Goal: Task Accomplishment & Management: Use online tool/utility

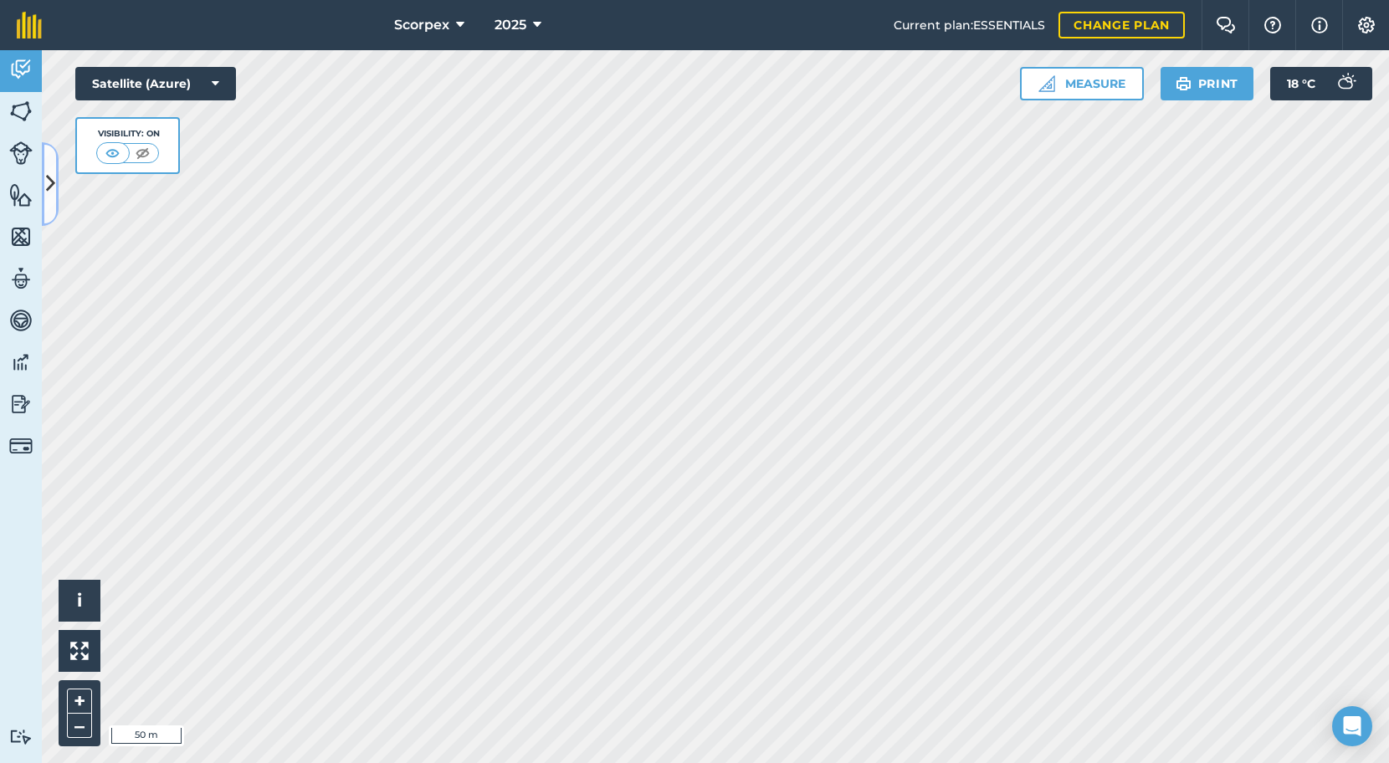
click at [46, 183] on icon at bounding box center [50, 183] width 9 height 29
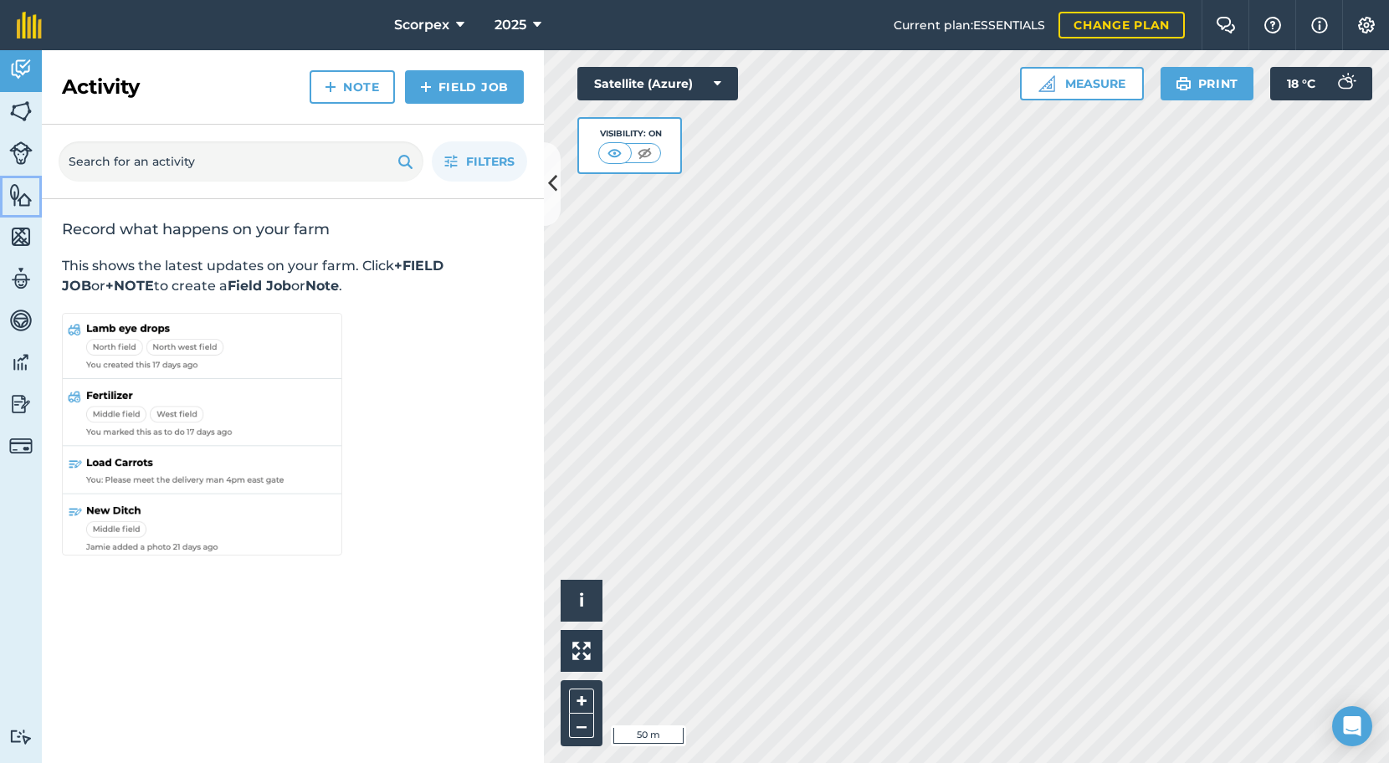
click at [23, 198] on img at bounding box center [20, 194] width 23 height 25
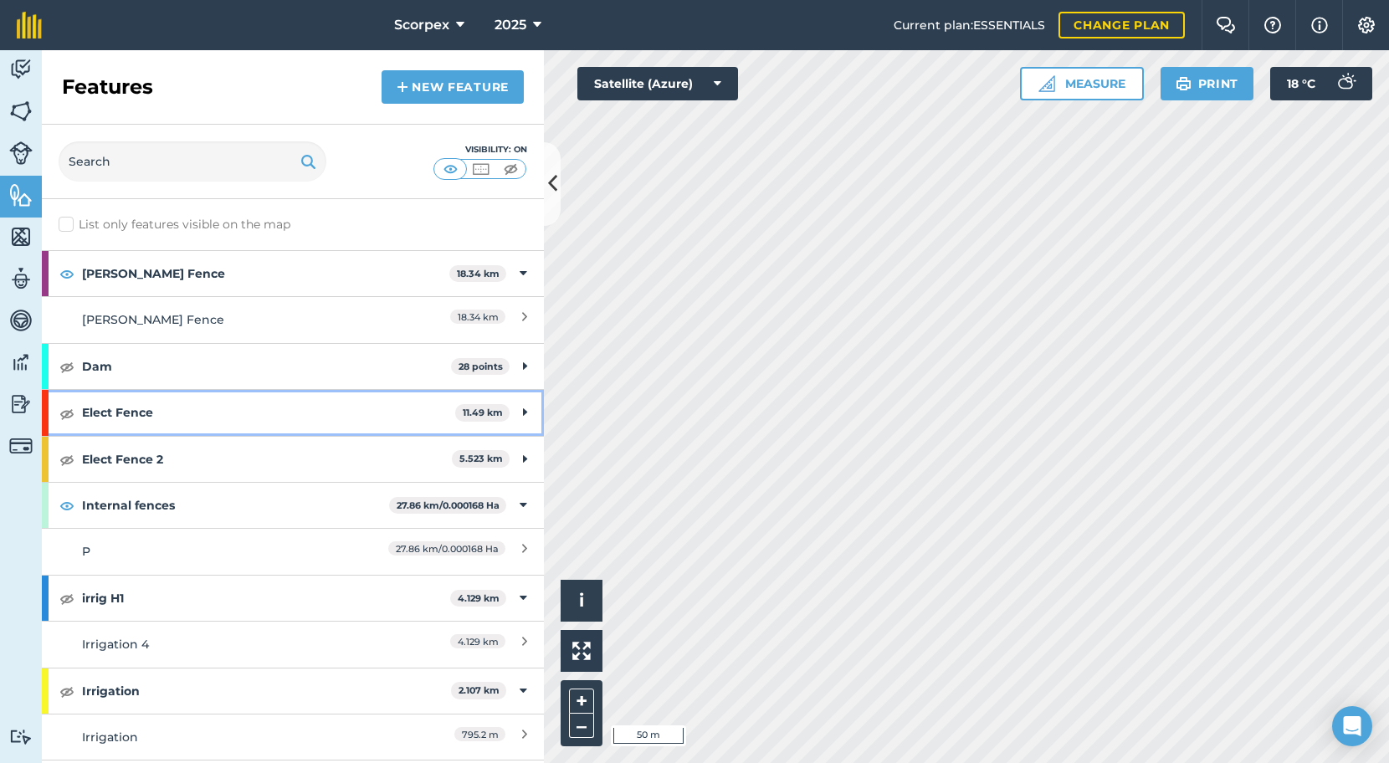
click at [133, 411] on strong "Elect Fence" at bounding box center [268, 412] width 373 height 45
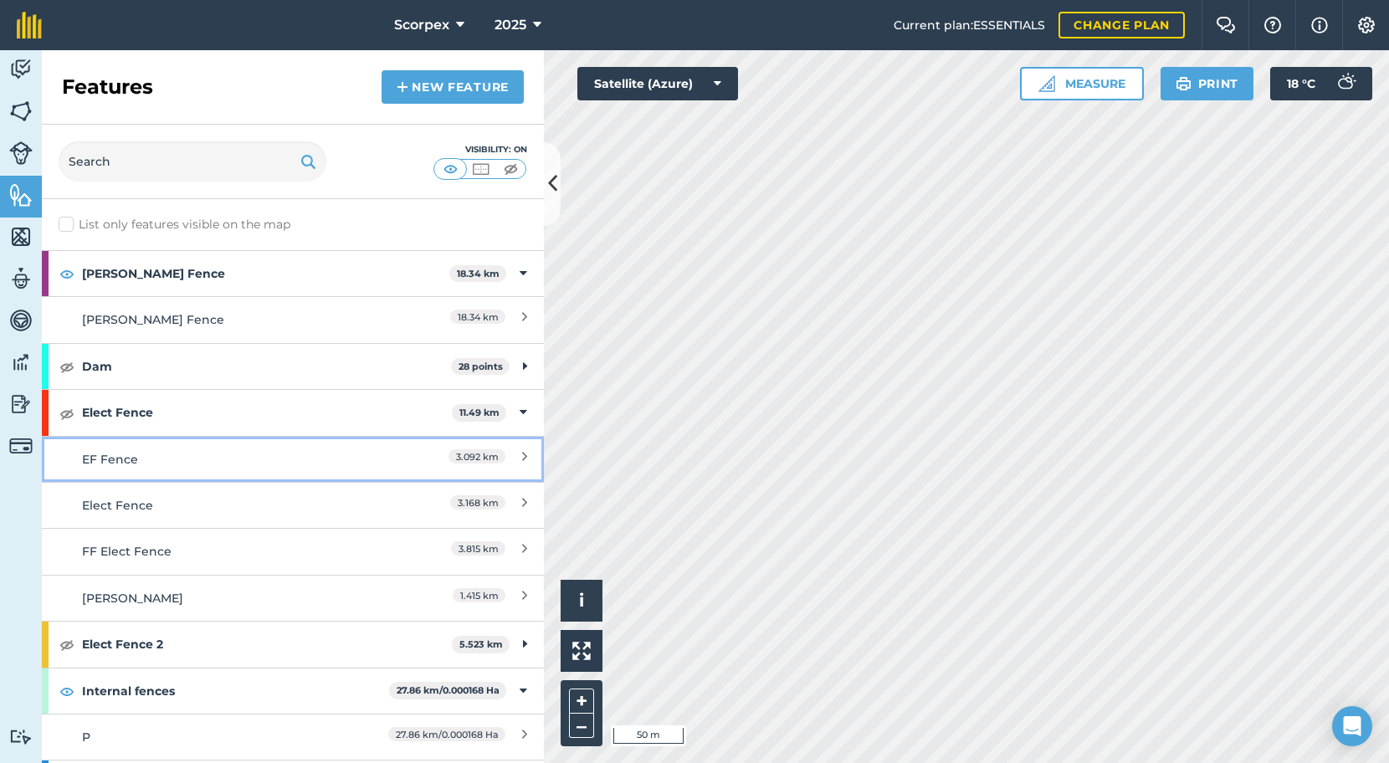
click at [207, 457] on div "EF Fence" at bounding box center [230, 459] width 297 height 18
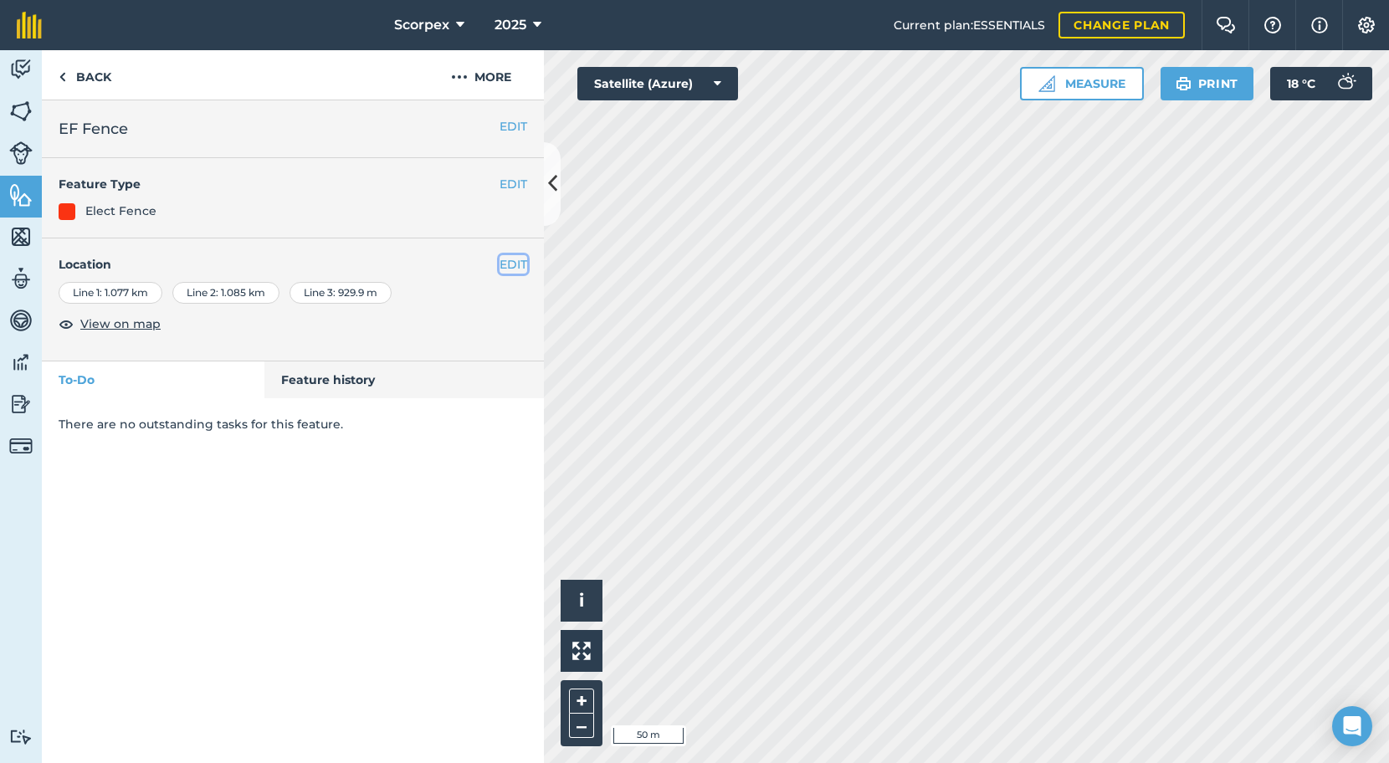
click at [506, 264] on button "EDIT" at bounding box center [514, 264] width 28 height 18
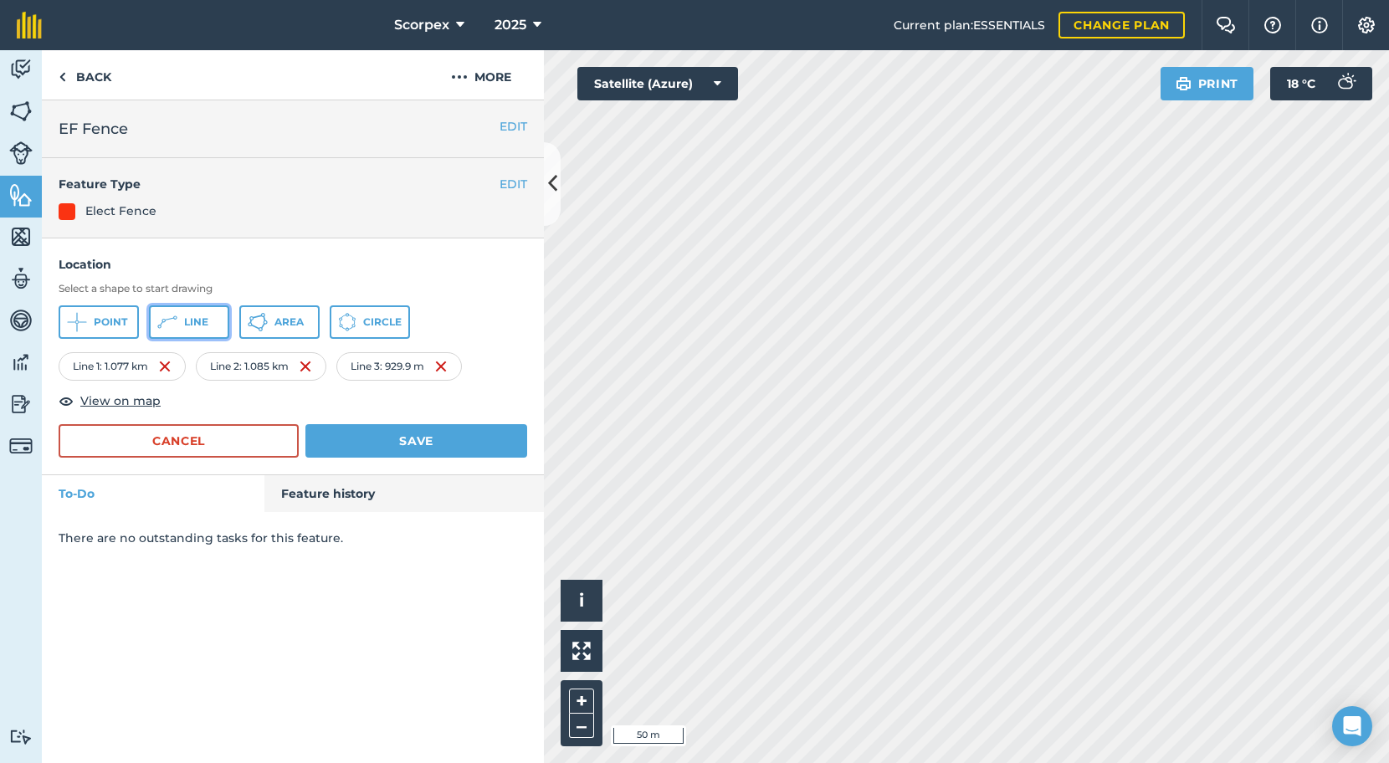
click at [187, 318] on span "Line" at bounding box center [196, 322] width 24 height 13
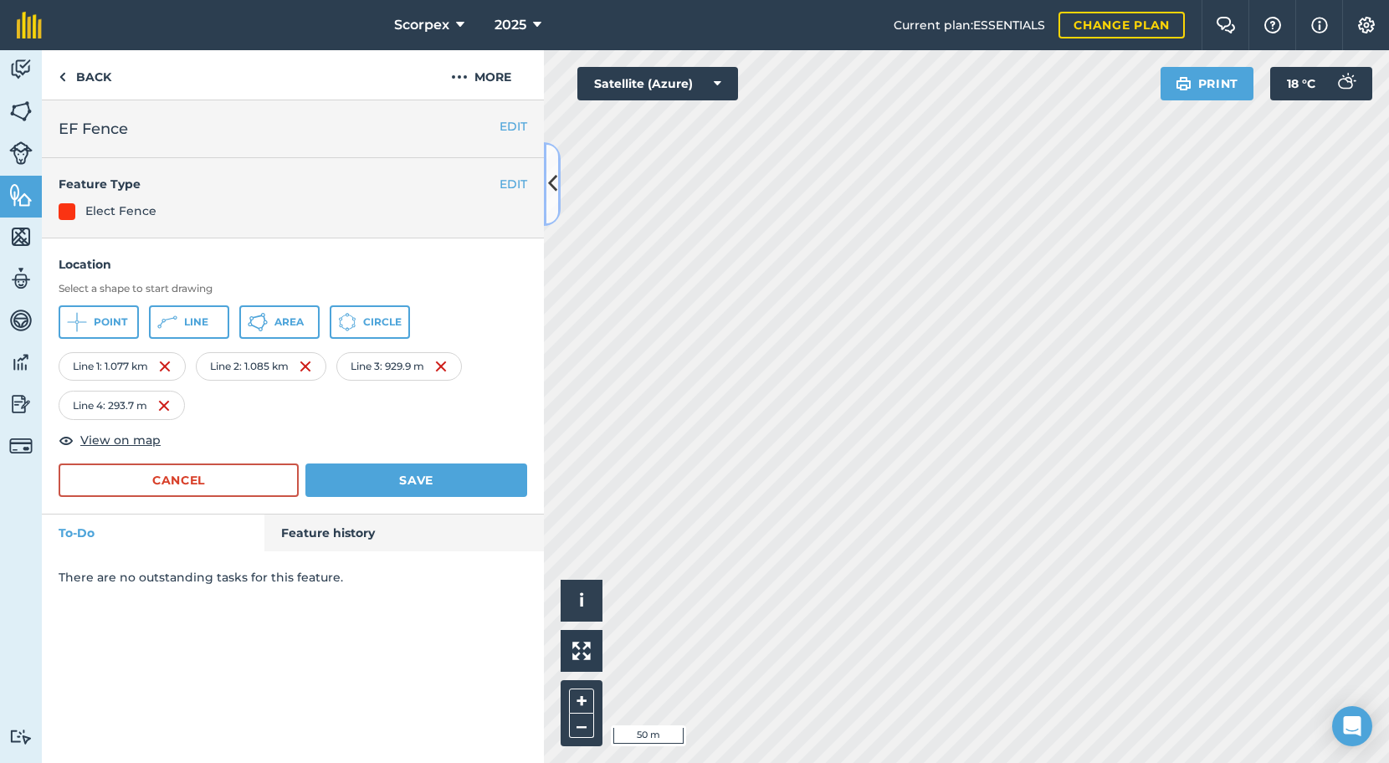
click at [553, 181] on icon at bounding box center [552, 183] width 9 height 29
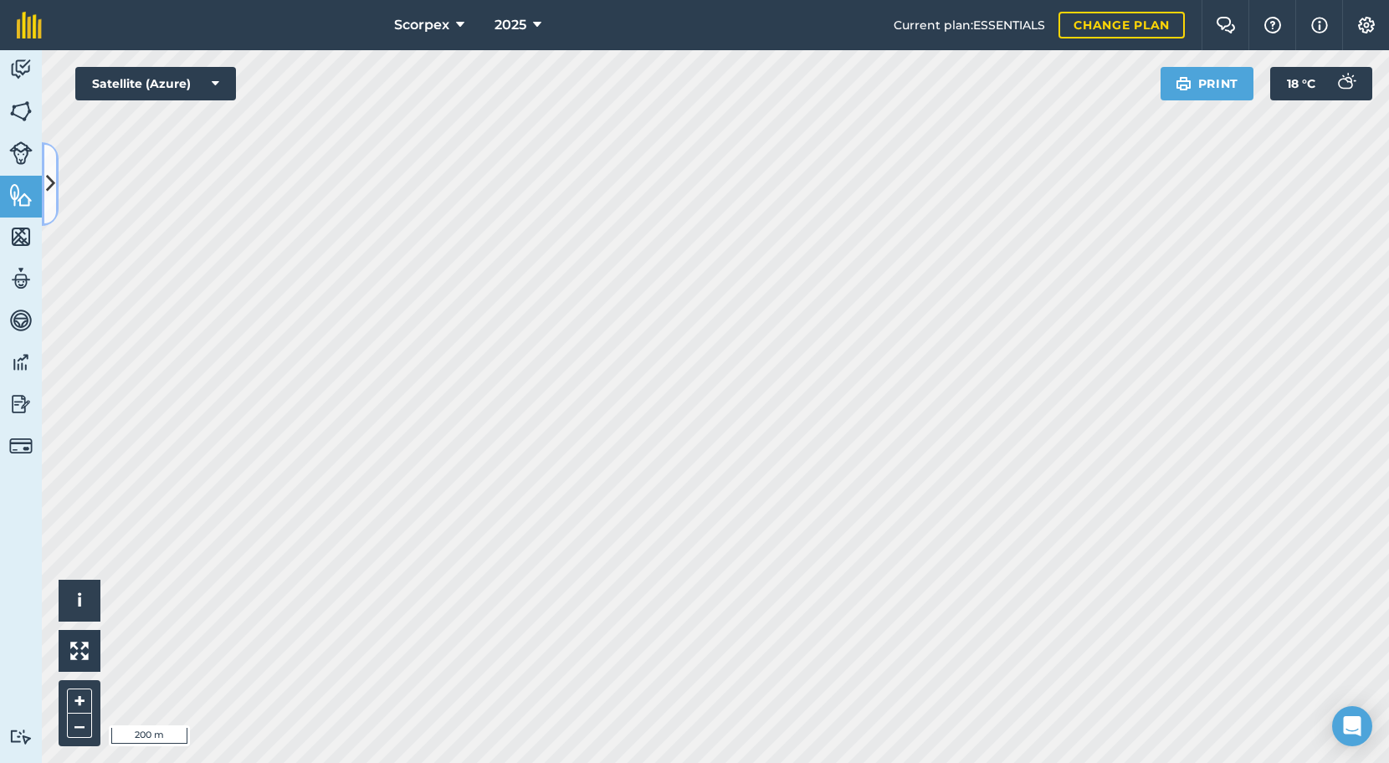
click at [46, 179] on icon at bounding box center [50, 183] width 9 height 29
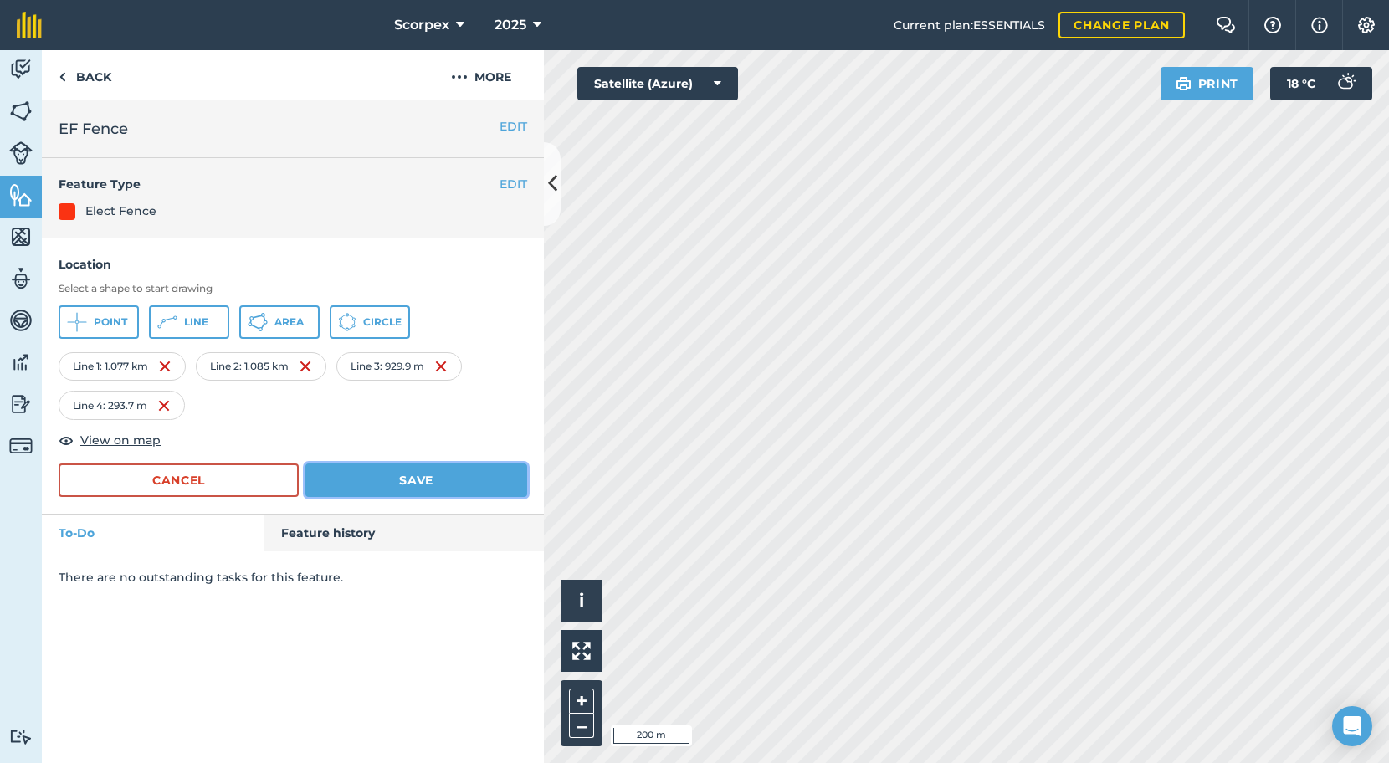
click at [365, 474] on button "Save" at bounding box center [416, 480] width 222 height 33
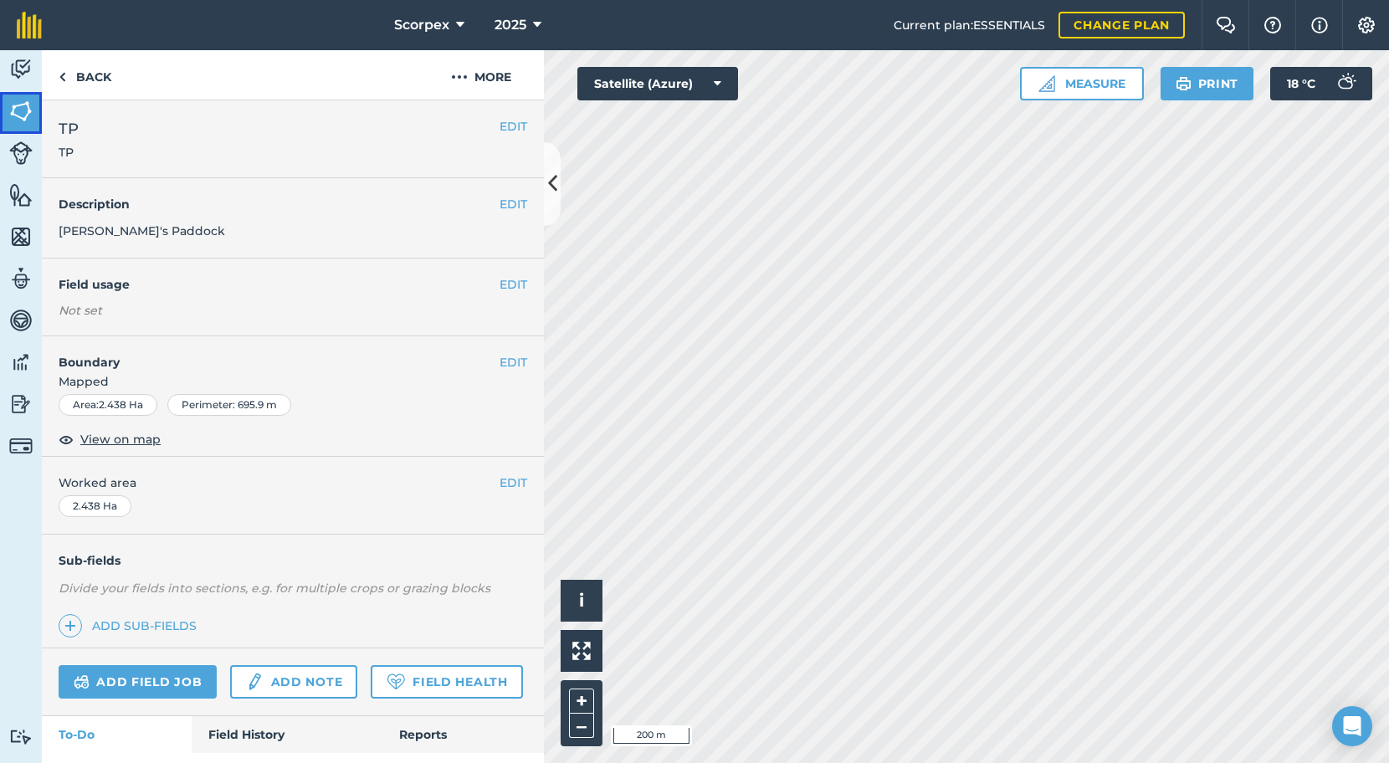
click at [20, 114] on img at bounding box center [20, 111] width 23 height 25
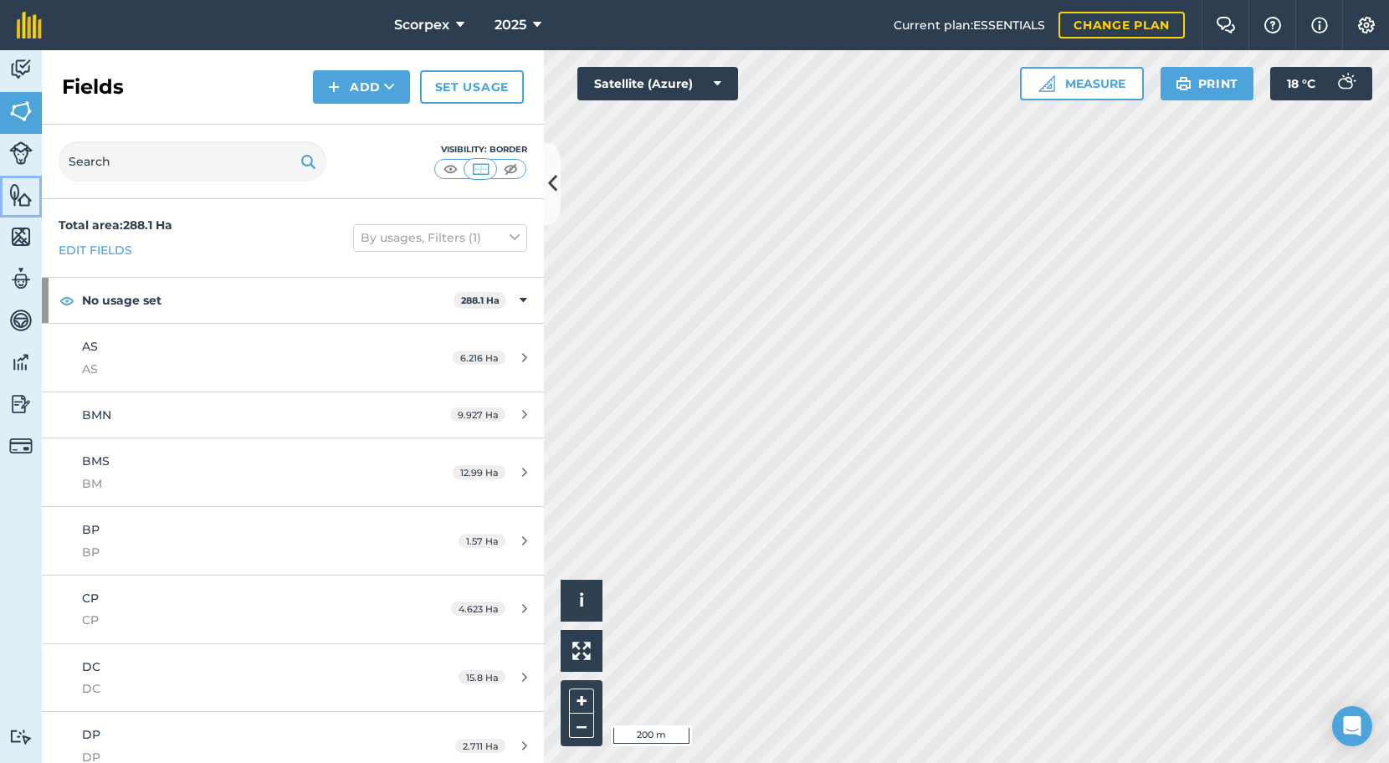
click at [17, 194] on img at bounding box center [20, 194] width 23 height 25
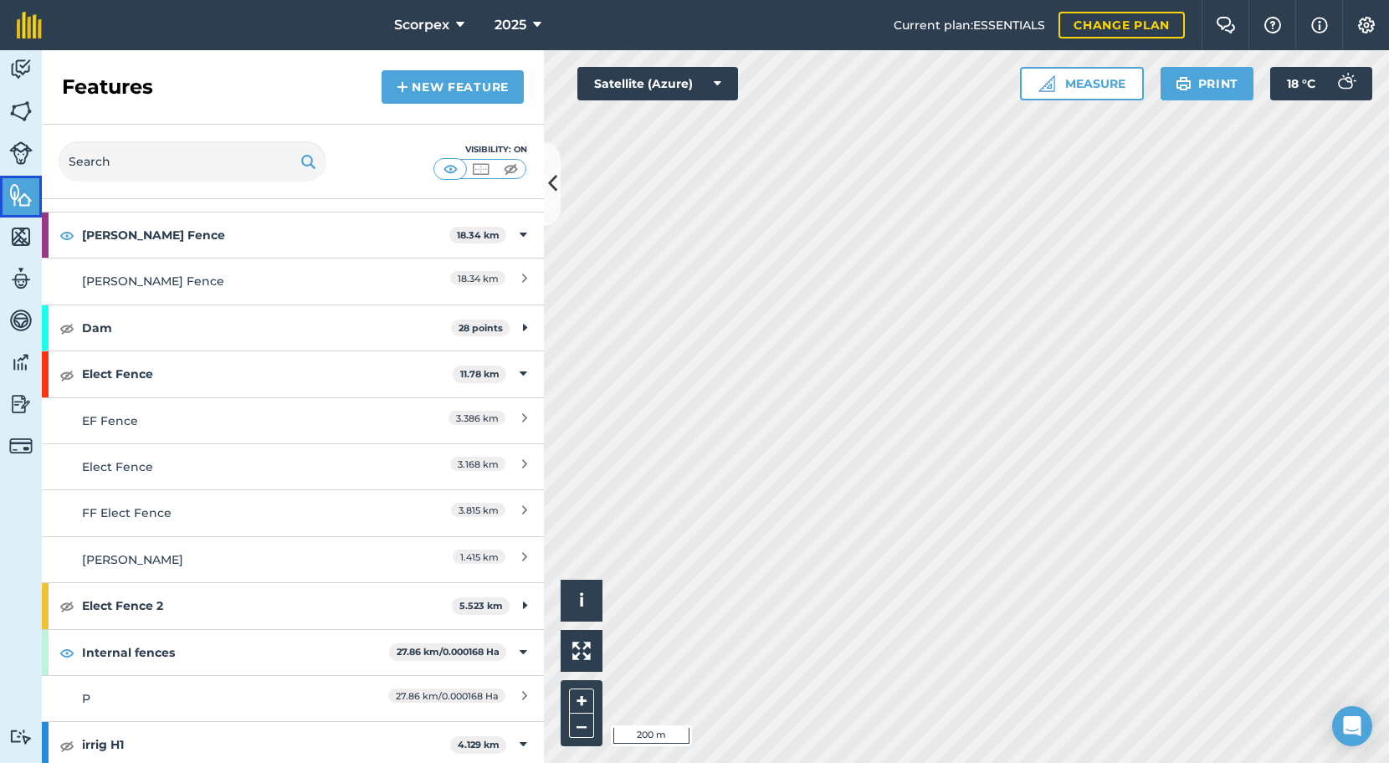
scroll to position [47, 0]
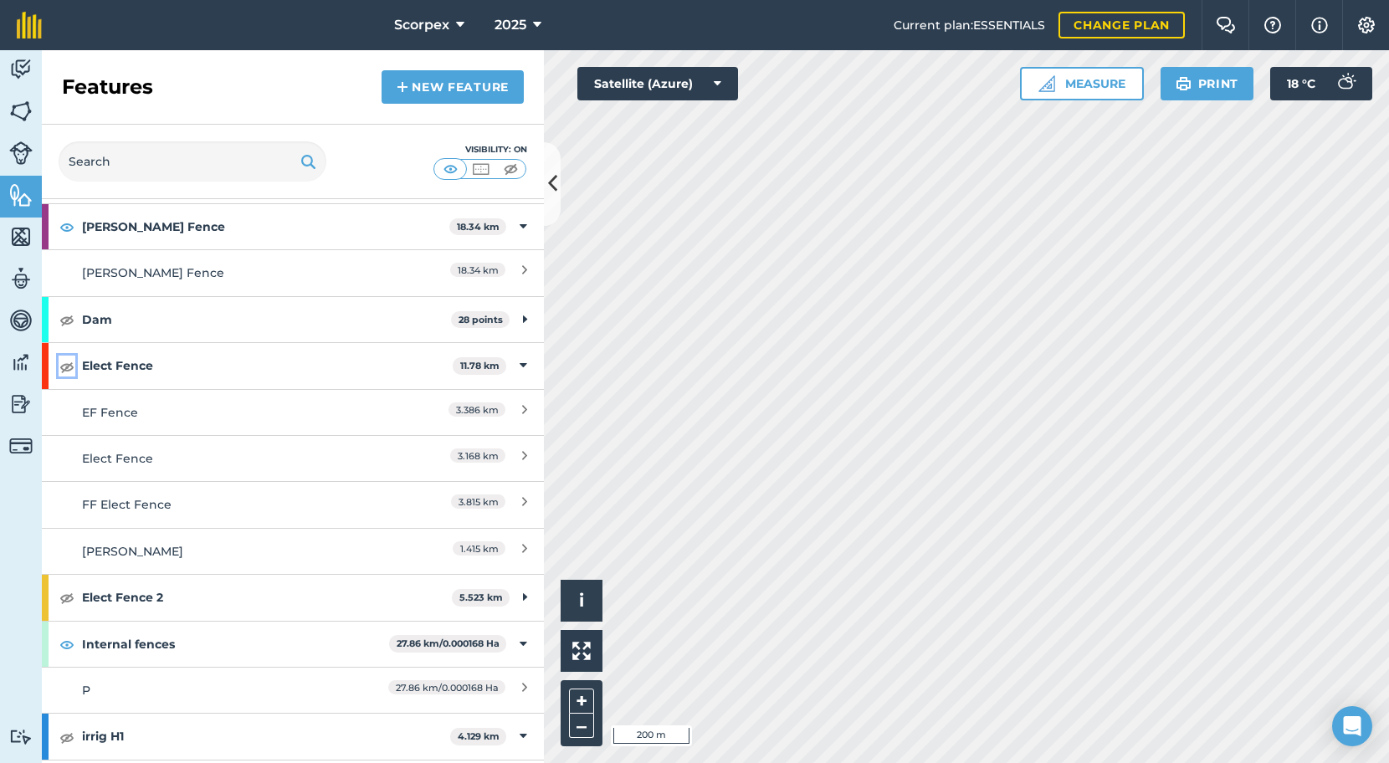
click at [65, 367] on img at bounding box center [66, 367] width 15 height 20
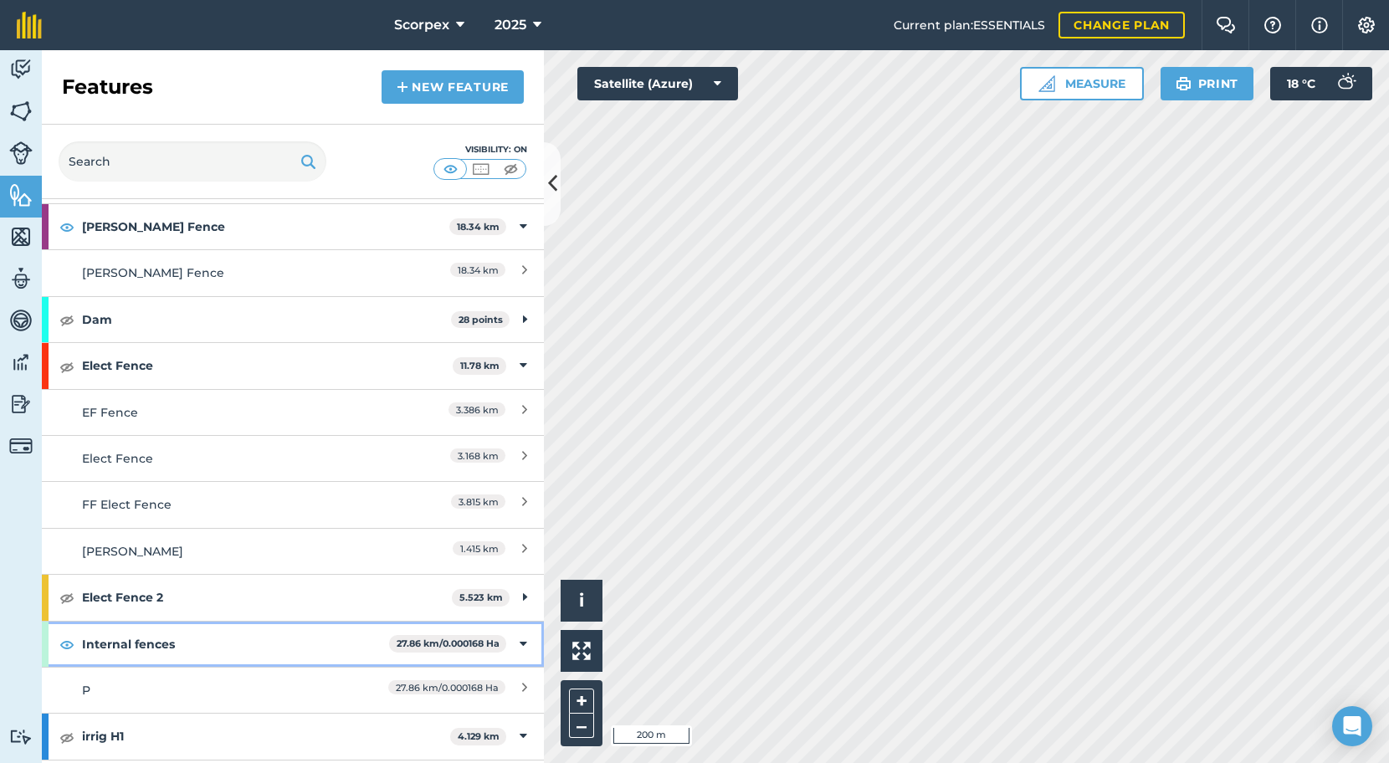
click at [129, 649] on strong "Internal fences" at bounding box center [235, 644] width 307 height 45
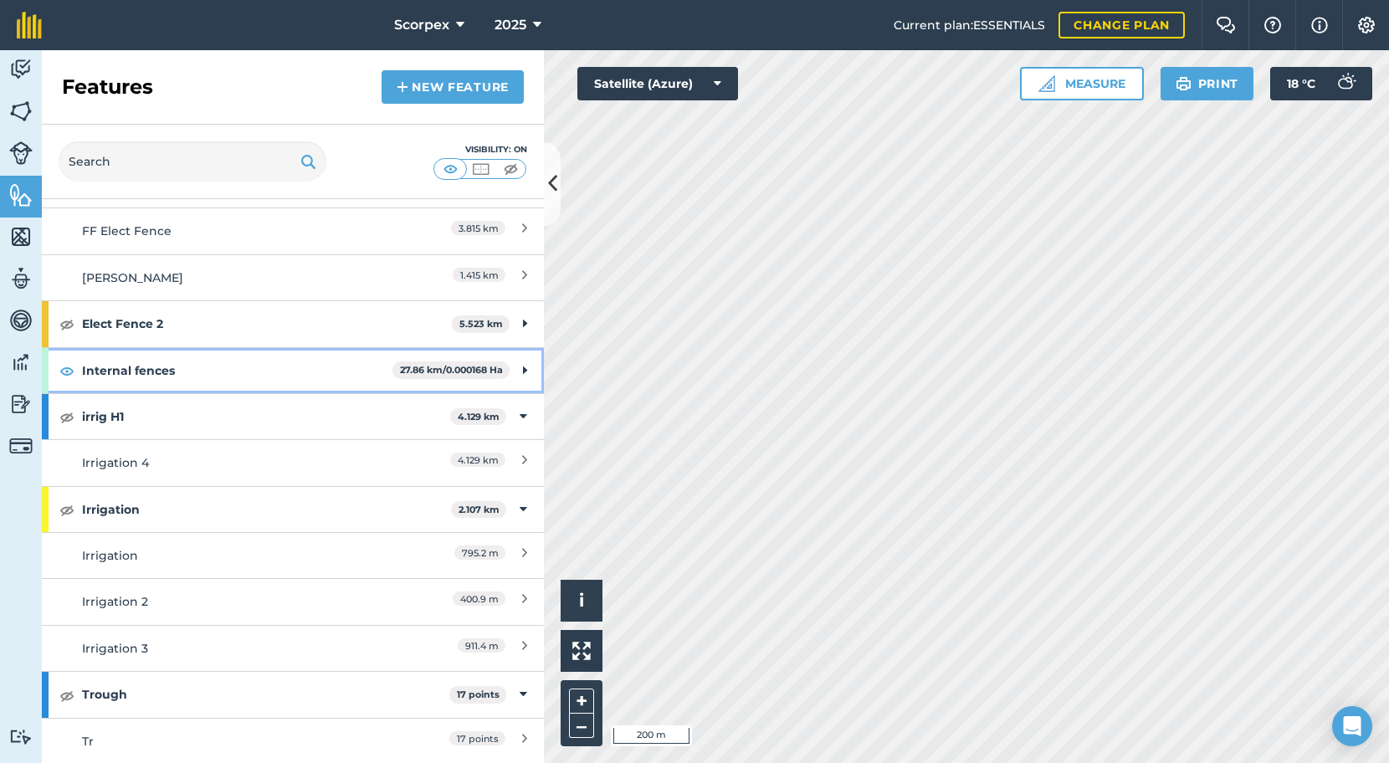
scroll to position [321, 0]
click at [523, 368] on icon at bounding box center [525, 370] width 4 height 18
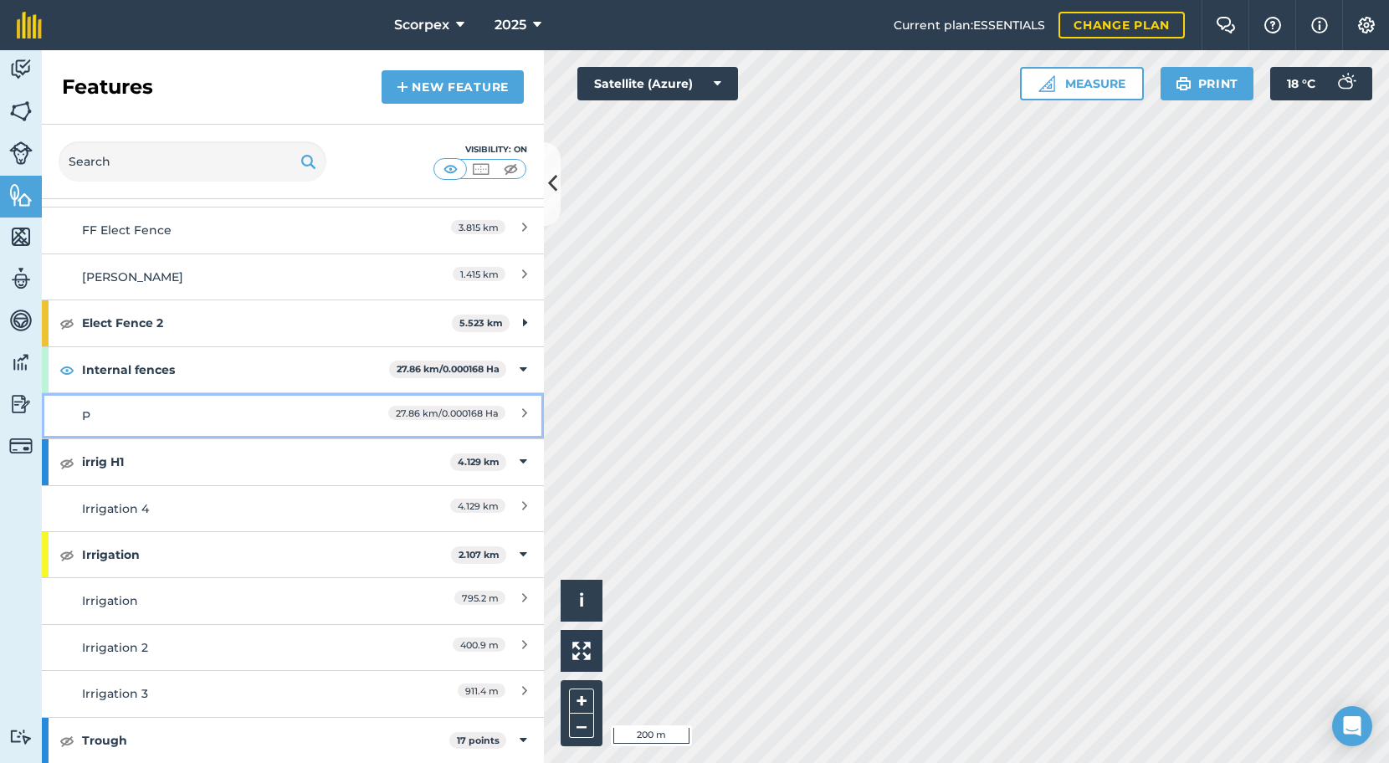
click at [438, 416] on span "27.86 km / 0.000168 Ha" at bounding box center [446, 413] width 117 height 14
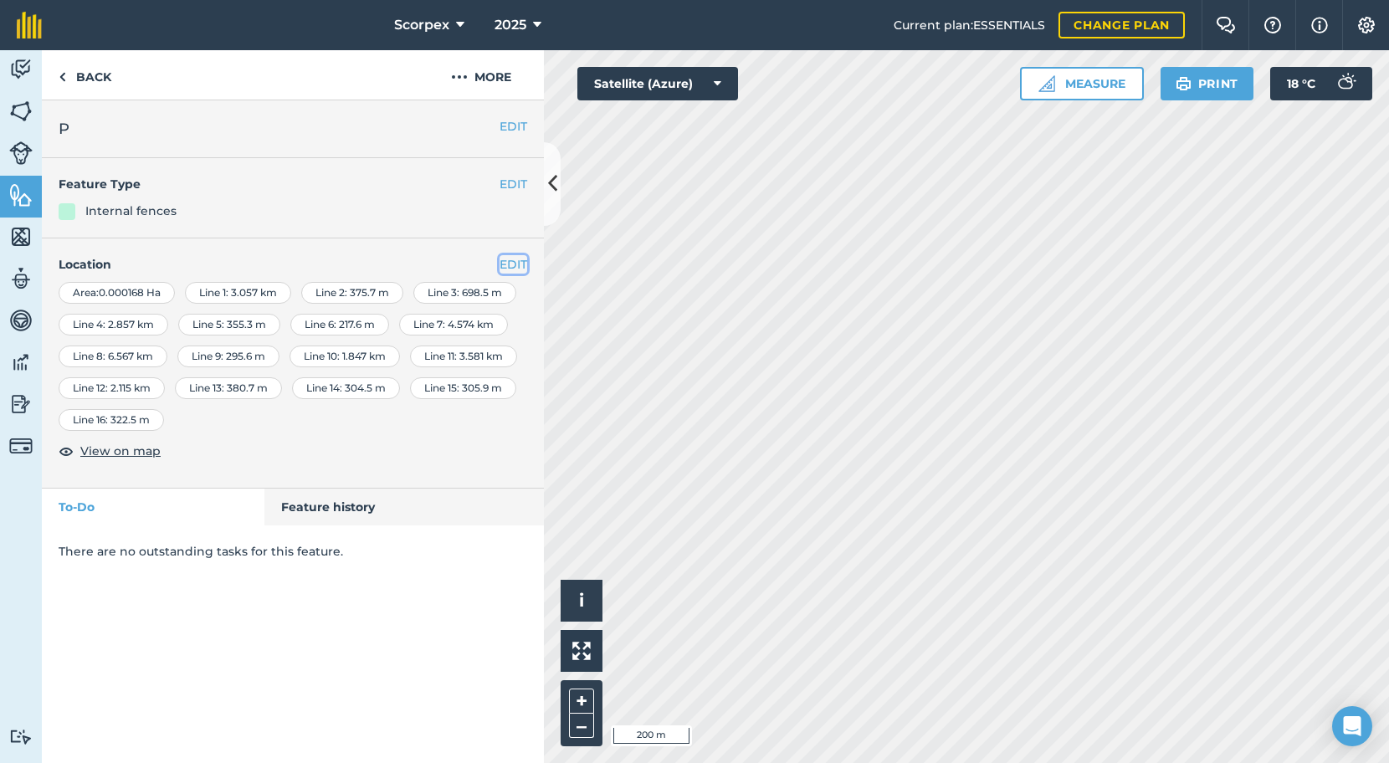
click at [507, 264] on button "EDIT" at bounding box center [514, 264] width 28 height 18
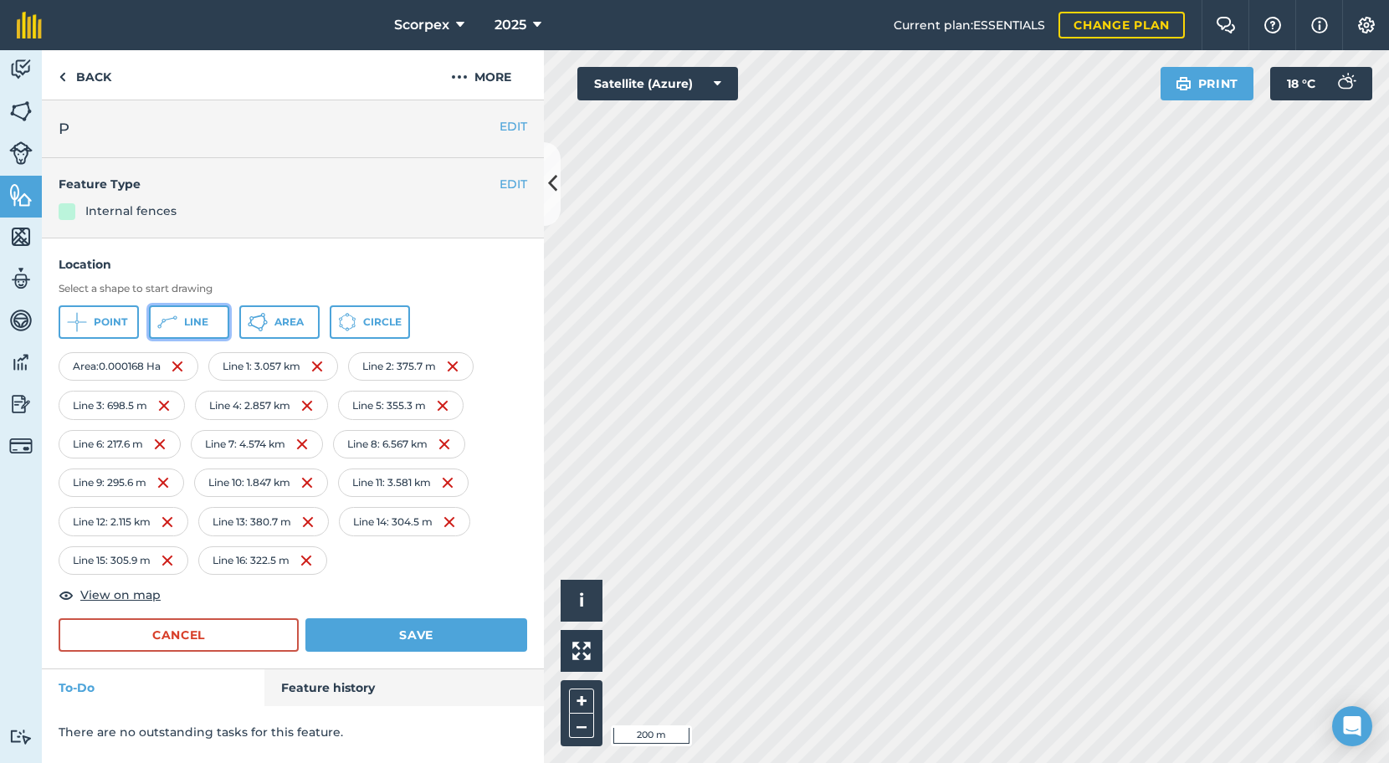
click at [190, 321] on span "Line" at bounding box center [196, 322] width 24 height 13
click at [410, 635] on button "Save" at bounding box center [416, 634] width 222 height 33
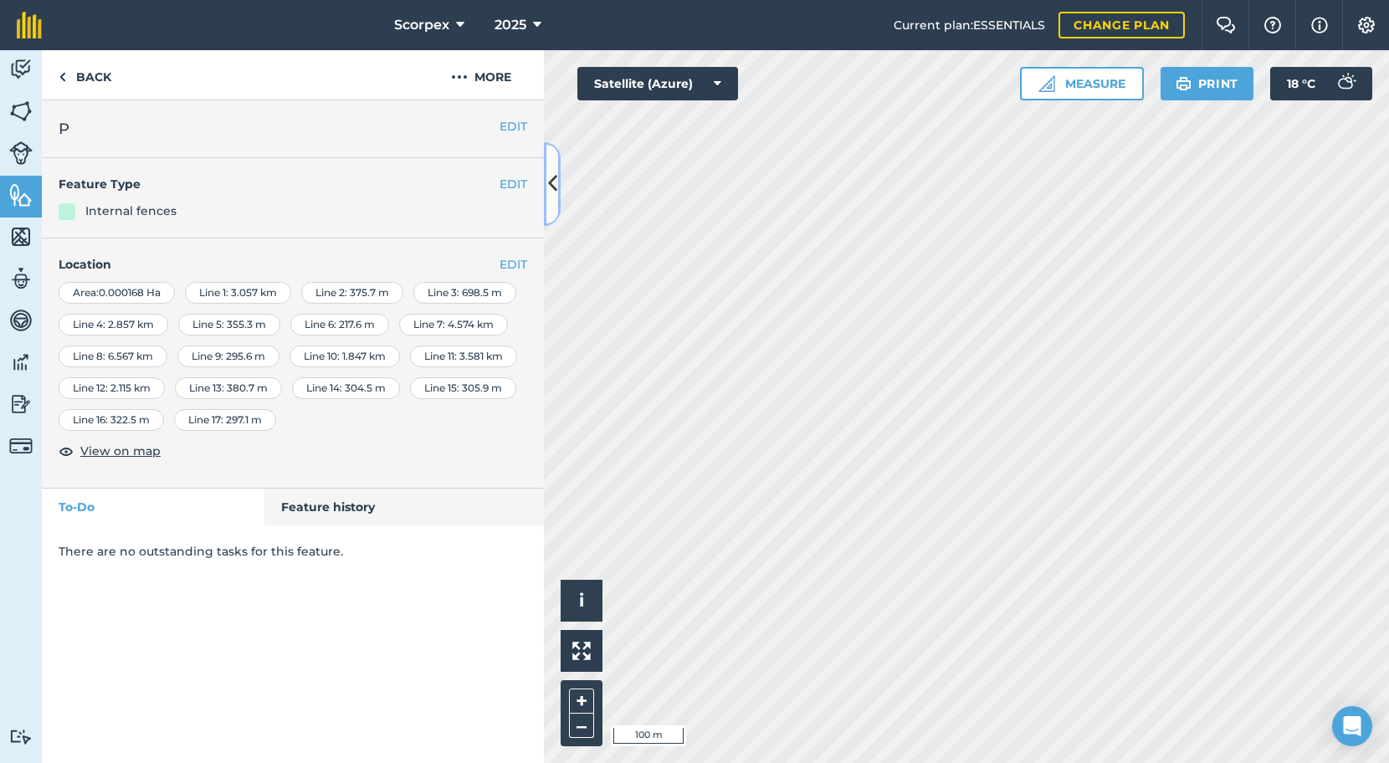
click at [553, 181] on icon at bounding box center [552, 183] width 9 height 29
